Goal: Task Accomplishment & Management: Complete application form

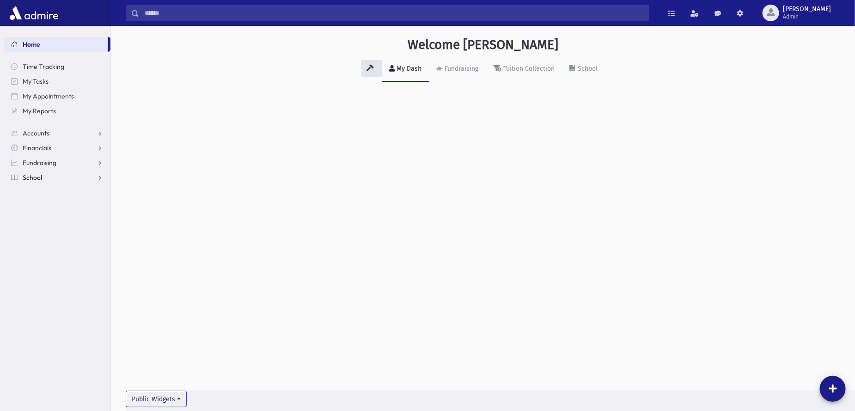
click at [28, 178] on span "School" at bounding box center [32, 177] width 19 height 8
click at [38, 206] on span "Attendance" at bounding box center [45, 207] width 34 height 8
drag, startPoint x: 45, startPoint y: 221, endPoint x: 54, endPoint y: 218, distance: 8.6
click at [46, 221] on span "Entry" at bounding box center [43, 222] width 16 height 8
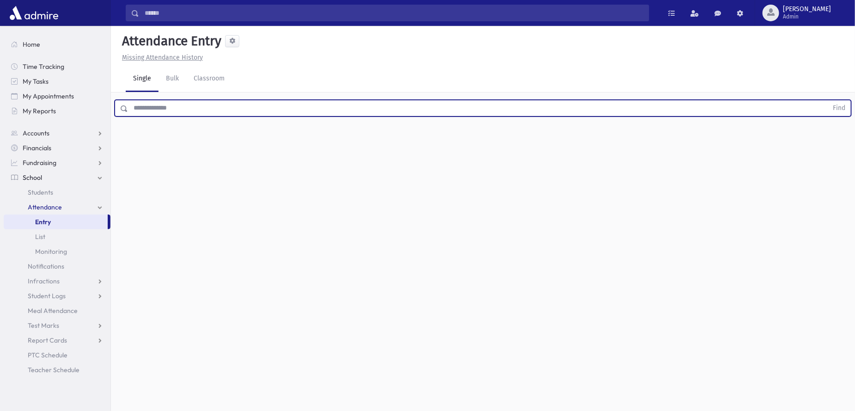
click at [144, 111] on input "text" at bounding box center [478, 108] width 700 height 17
type input "**"
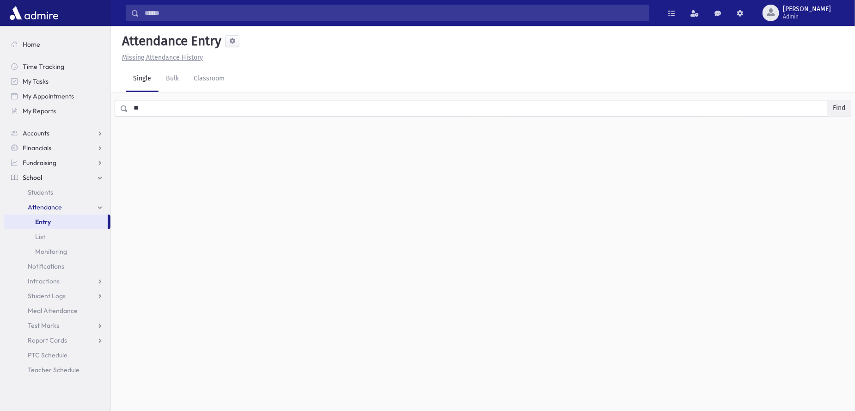
click at [835, 111] on button "Find" at bounding box center [840, 108] width 24 height 16
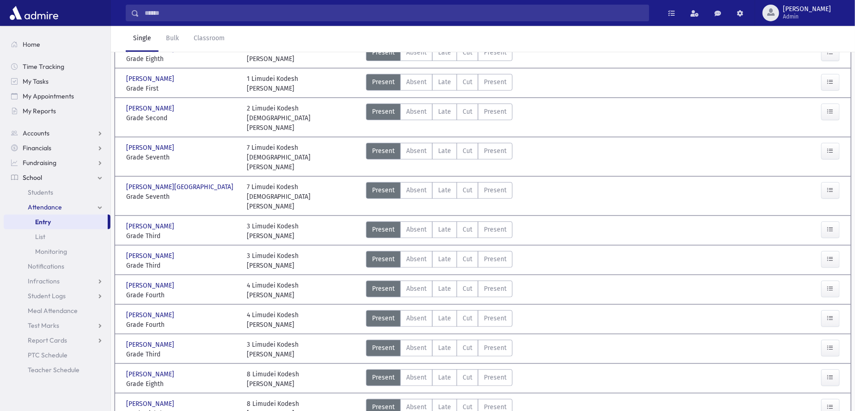
scroll to position [139, 0]
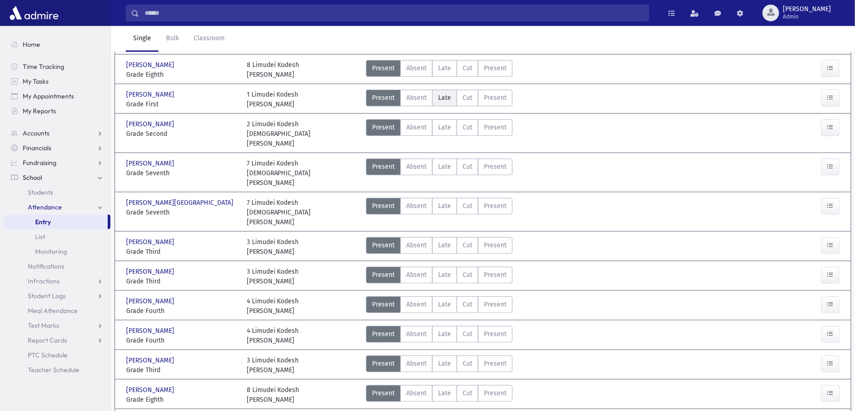
click at [449, 93] on span "Late" at bounding box center [444, 98] width 13 height 10
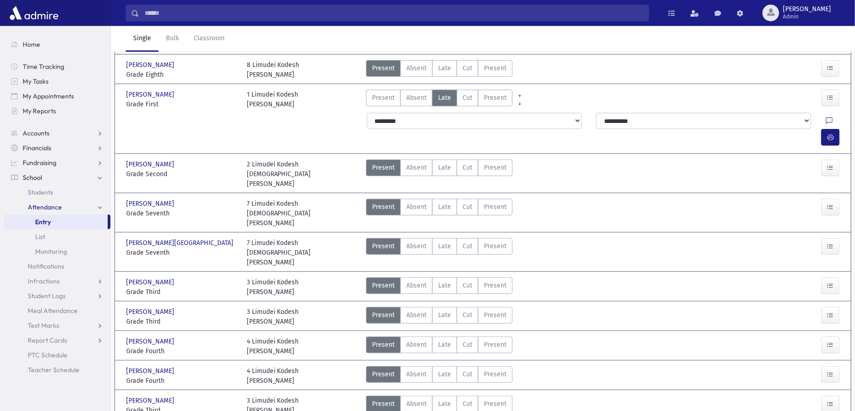
click at [826, 117] on icon at bounding box center [829, 121] width 6 height 8
click at [756, 150] on textarea "Note" at bounding box center [789, 159] width 108 height 36
type textarea "****"
click at [826, 189] on button "Save" at bounding box center [830, 192] width 26 height 17
click at [828, 134] on icon "button" at bounding box center [831, 138] width 6 height 8
